Goal: Navigation & Orientation: Find specific page/section

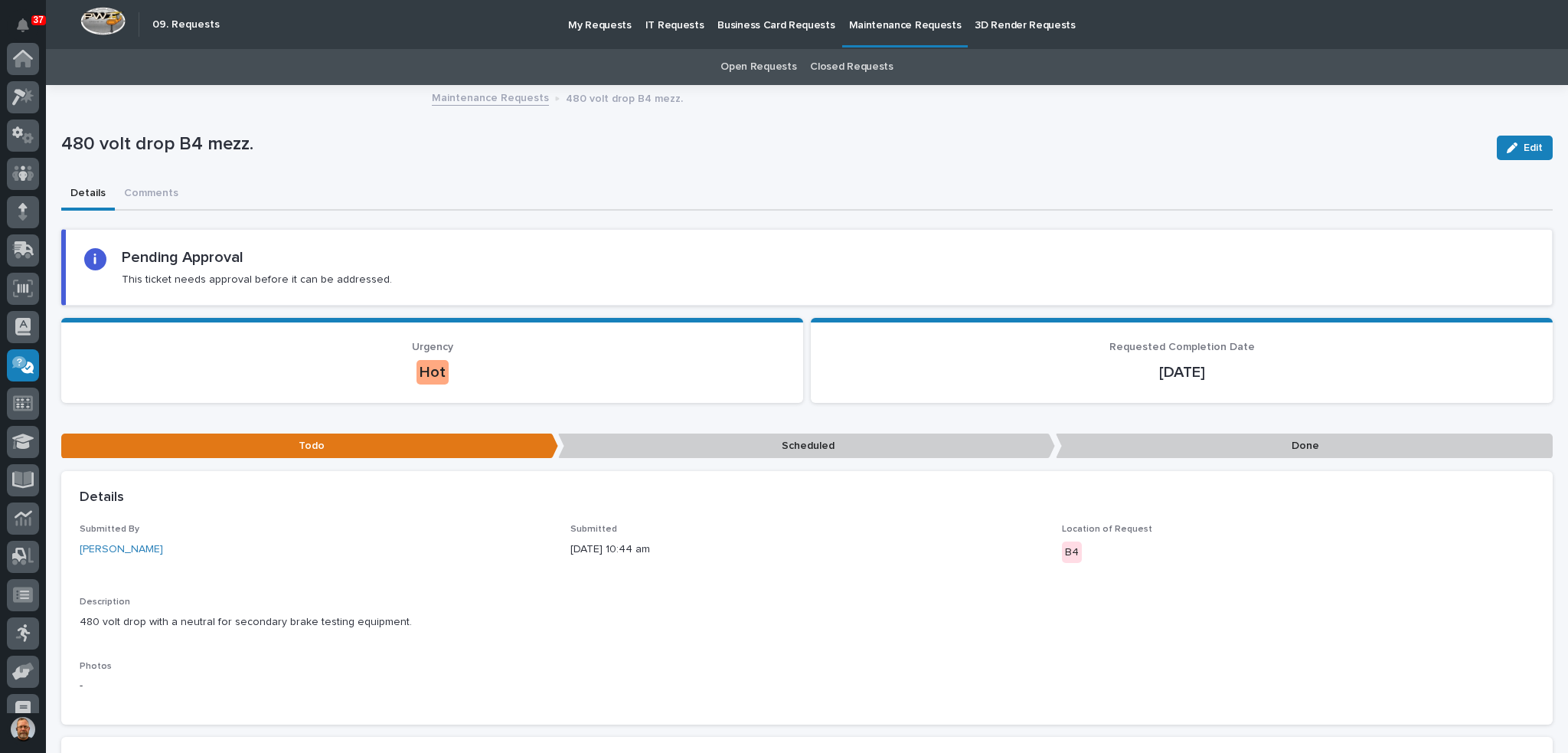
scroll to position [134, 0]
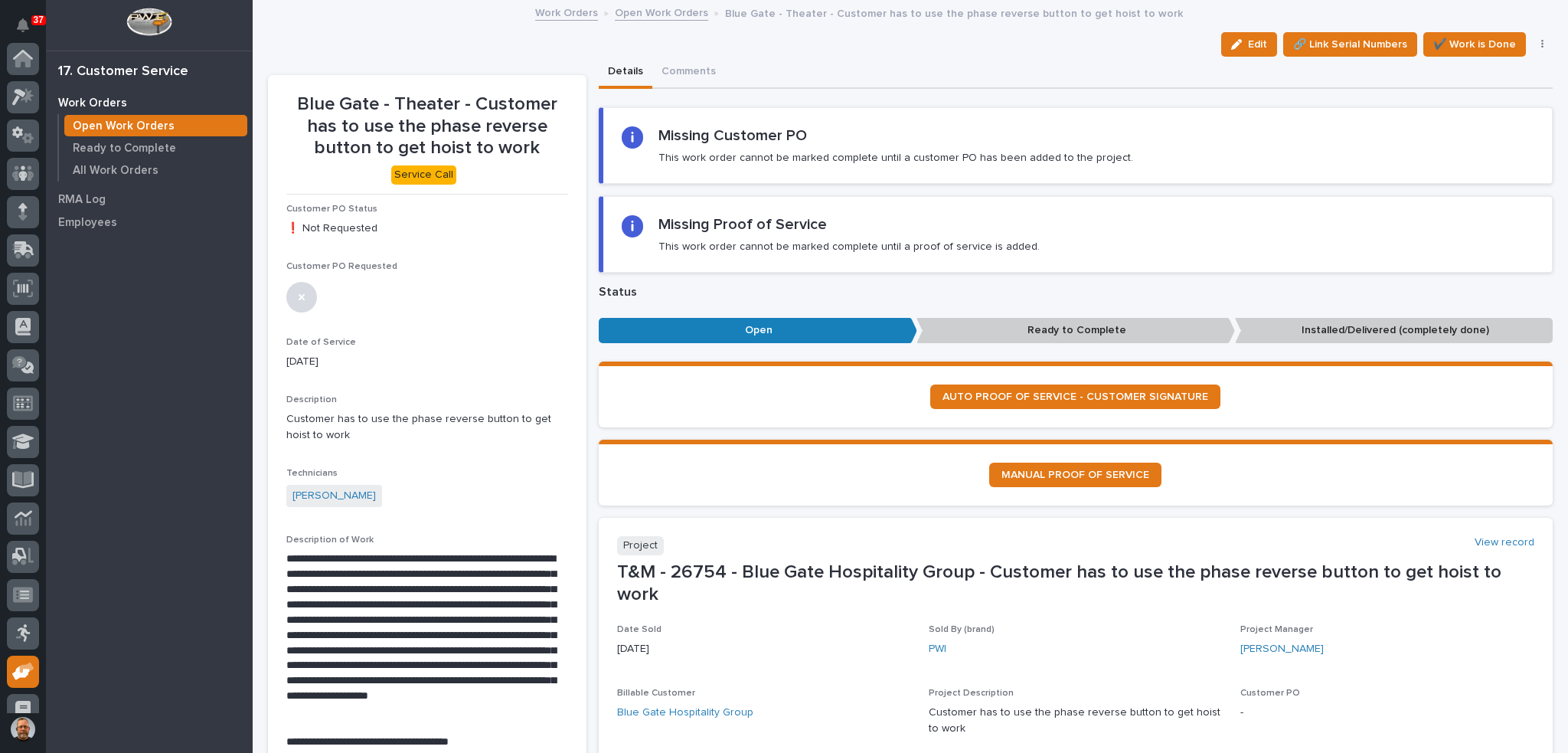
scroll to position [134, 0]
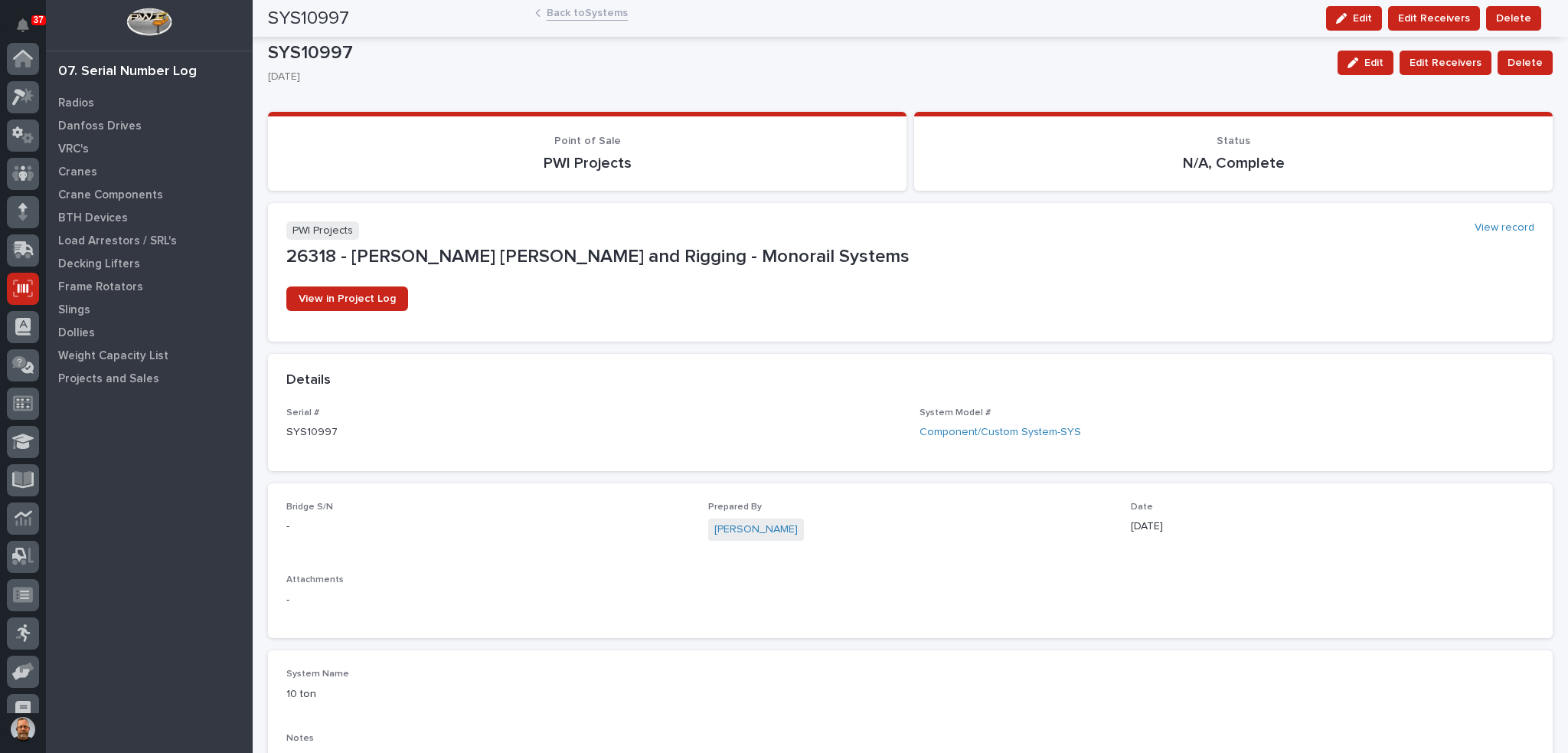
scroll to position [134, 0]
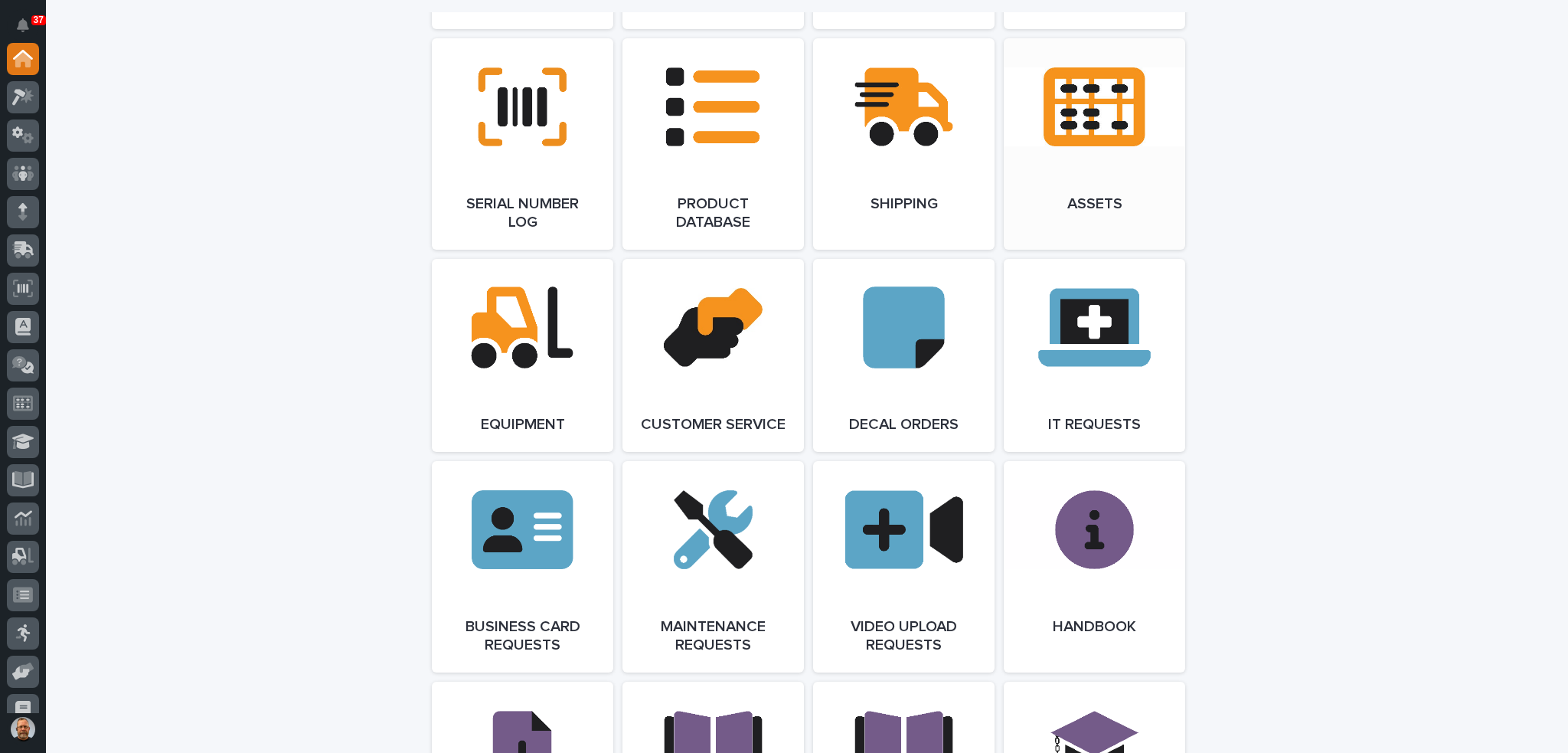
scroll to position [1992, 0]
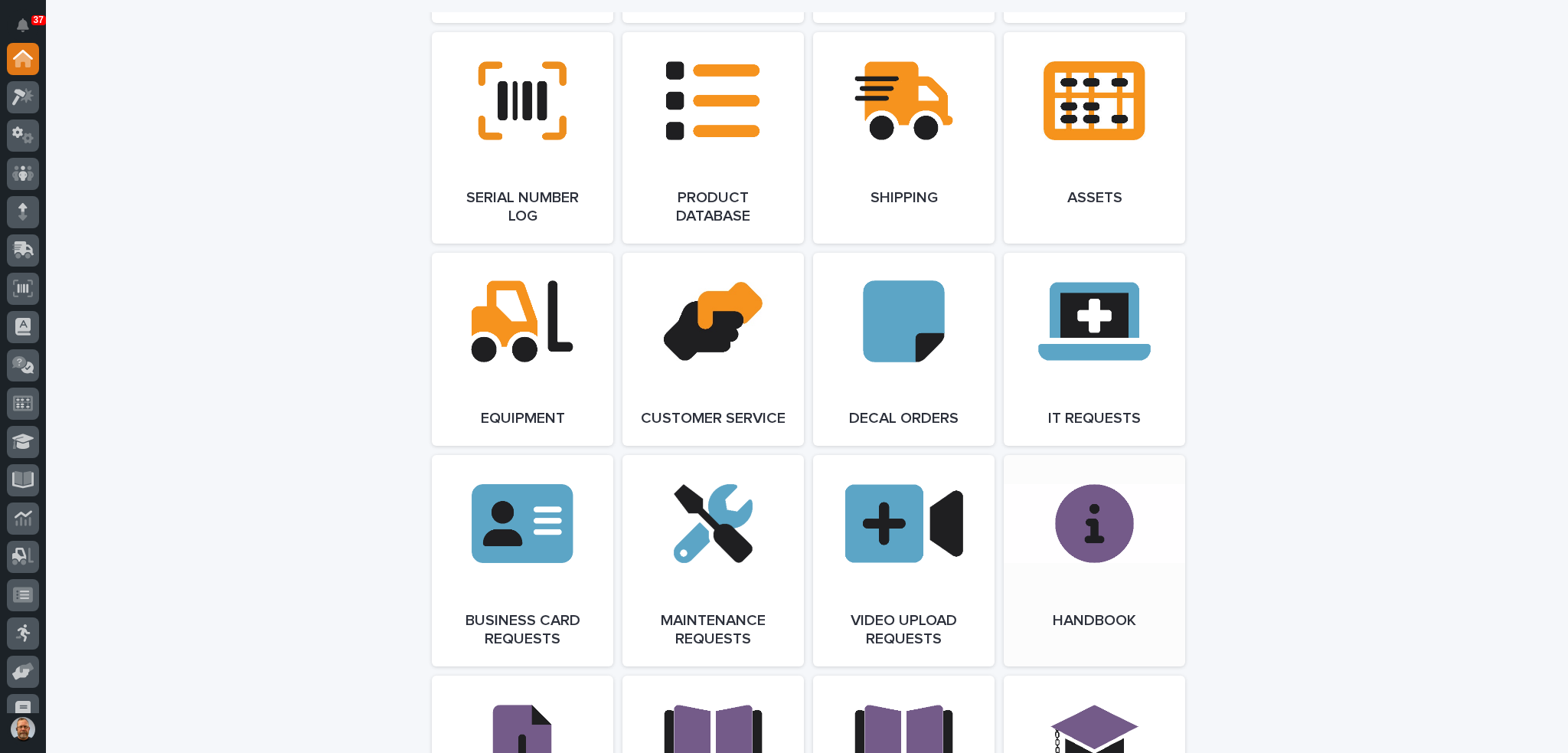
click at [1087, 543] on link "Open Link" at bounding box center [1094, 561] width 181 height 212
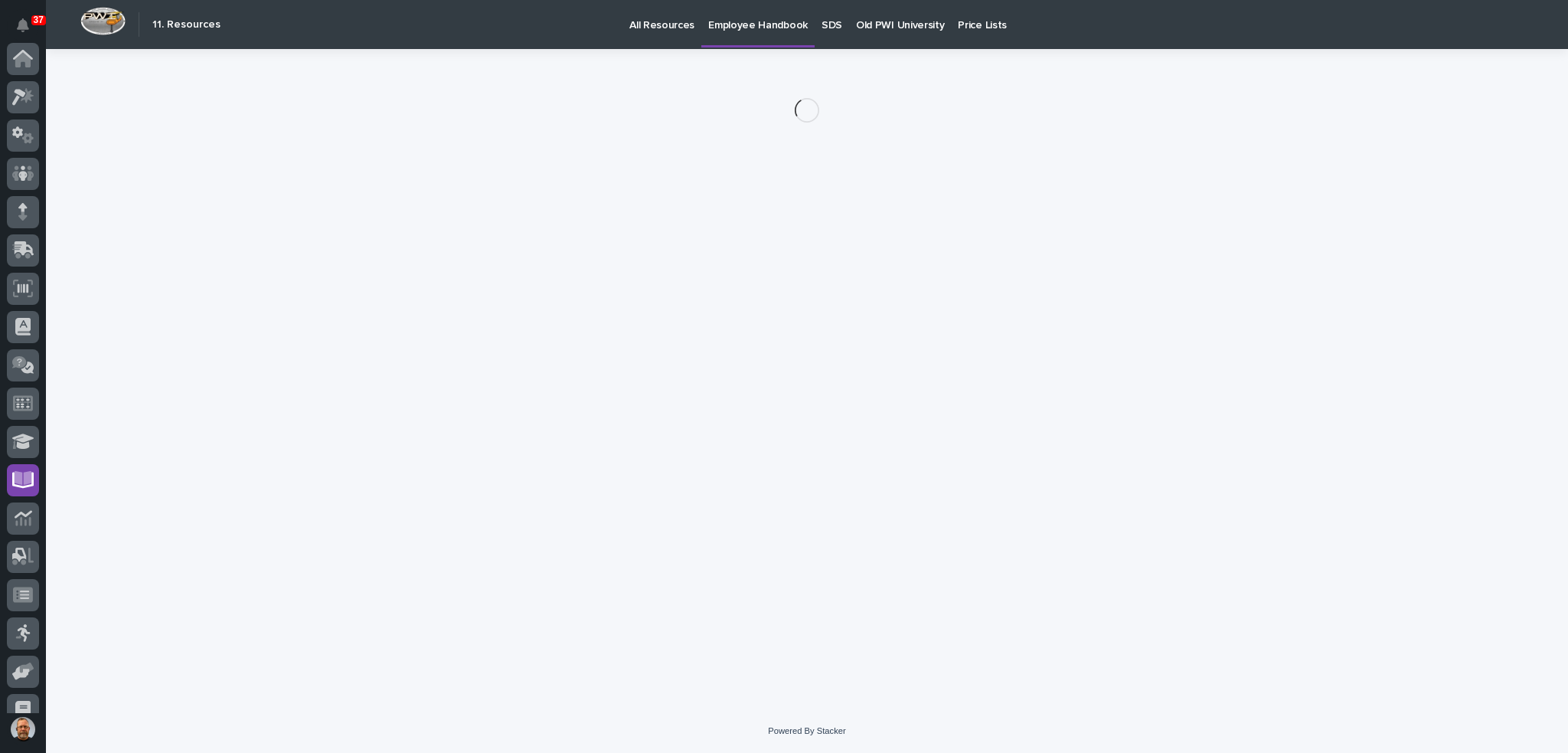
scroll to position [134, 0]
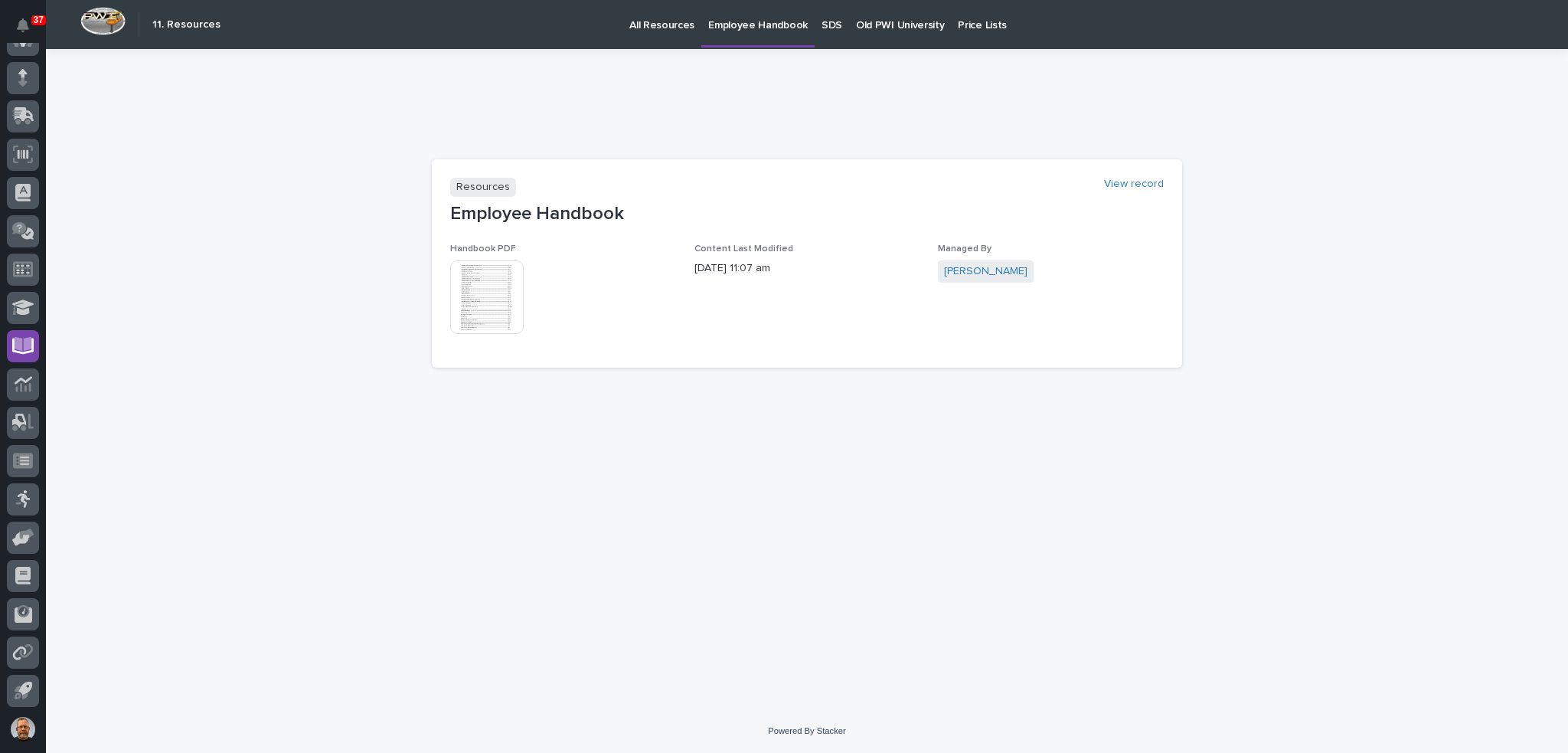
click at [488, 298] on img at bounding box center [487, 297] width 74 height 74
